Goal: Task Accomplishment & Management: Manage account settings

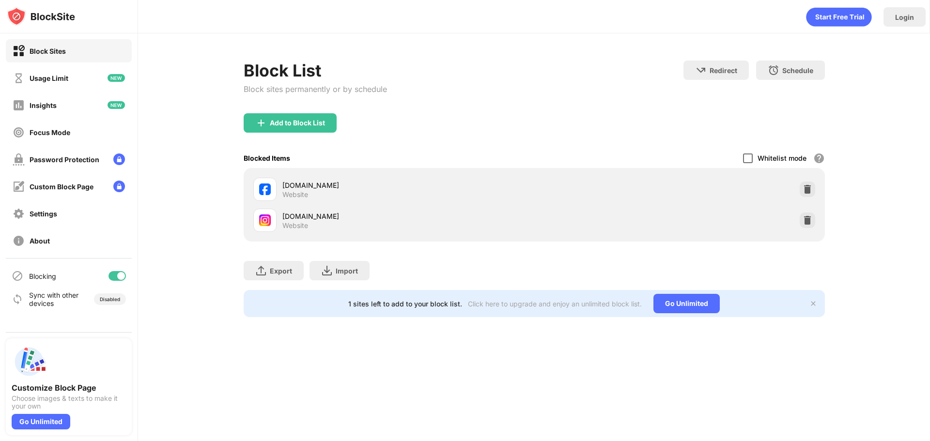
click at [749, 159] on div at bounding box center [748, 159] width 10 height 10
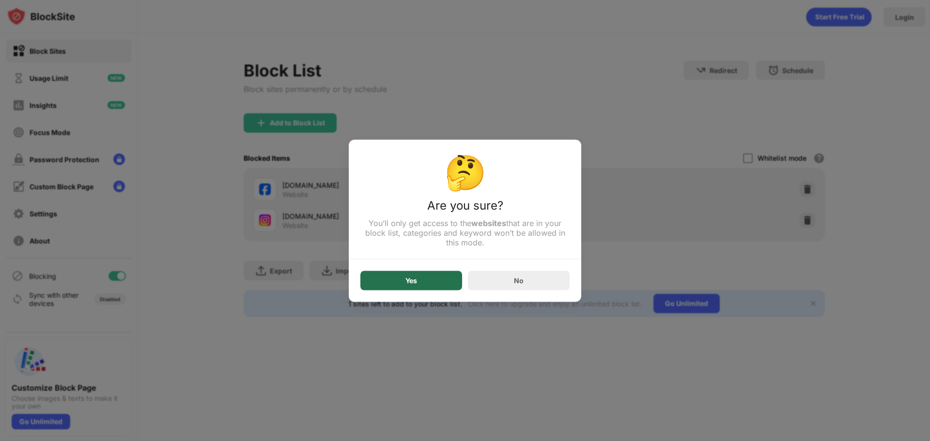
click at [427, 286] on div "Yes" at bounding box center [411, 280] width 102 height 19
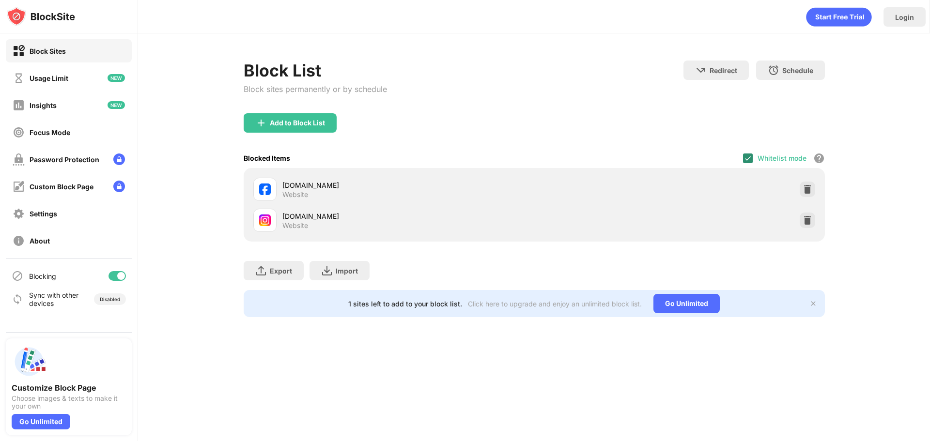
click at [748, 157] on img at bounding box center [748, 158] width 8 height 8
